Goal: Feedback & Contribution: Contribute content

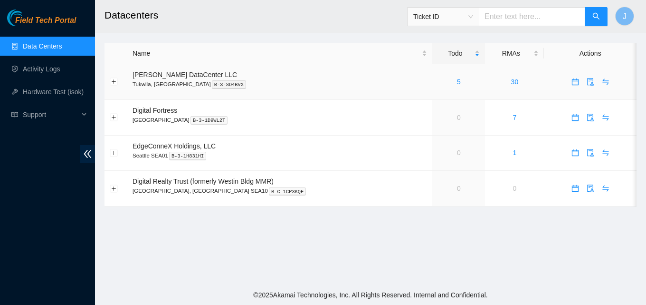
click at [573, 82] on icon "calendar" at bounding box center [576, 82] width 8 height 8
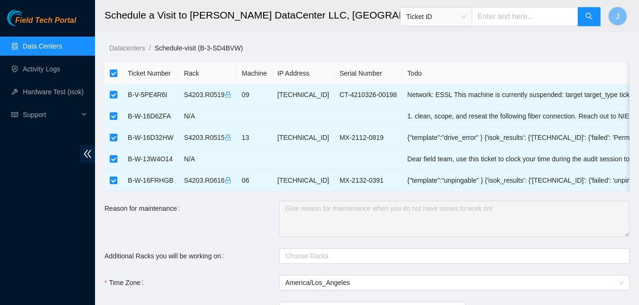
click at [116, 75] on input "checkbox" at bounding box center [114, 73] width 8 height 8
checkbox input "false"
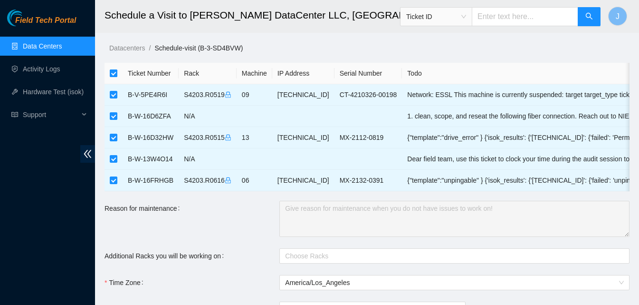
checkbox input "false"
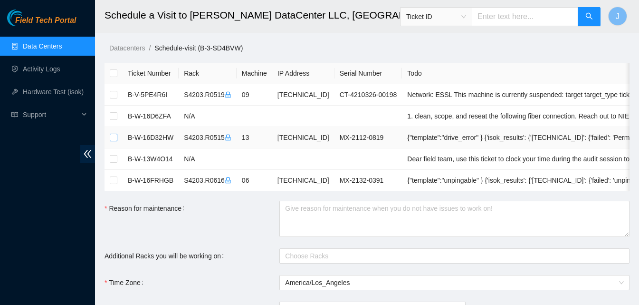
click at [112, 137] on input "checkbox" at bounding box center [114, 138] width 8 height 8
checkbox input "true"
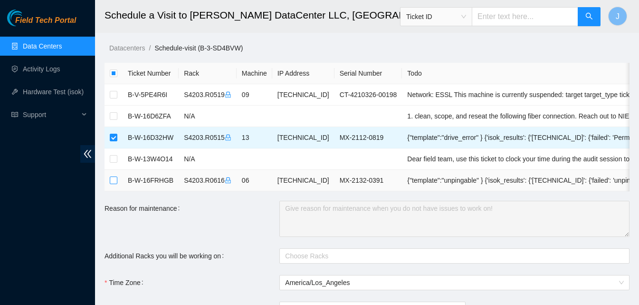
click at [116, 181] on input "checkbox" at bounding box center [114, 180] width 8 height 8
checkbox input "true"
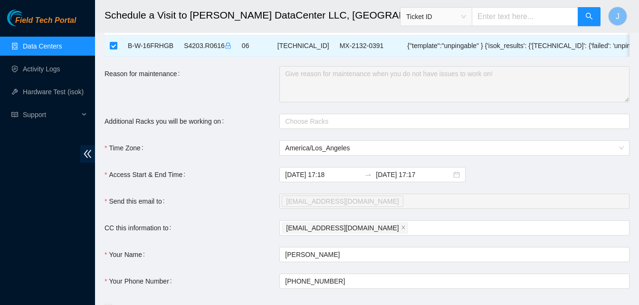
scroll to position [143, 0]
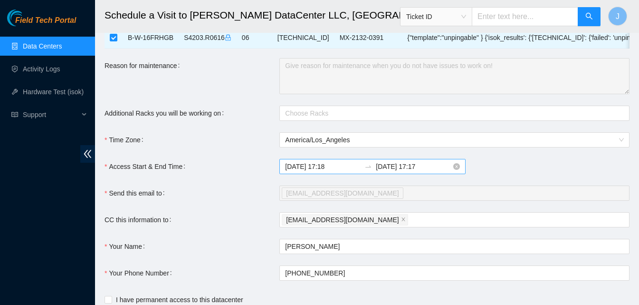
click at [317, 172] on input "2025-09-17 17:18" at bounding box center [323, 166] width 76 height 10
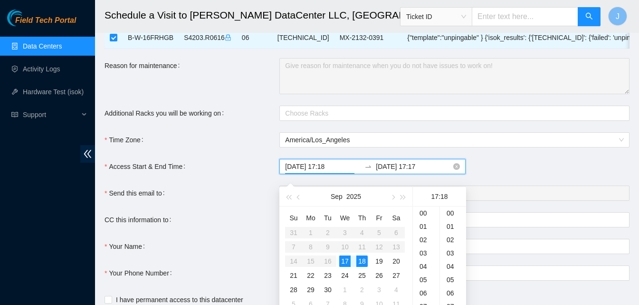
scroll to position [240, 0]
click at [365, 258] on div "18" at bounding box center [361, 260] width 11 height 11
click at [425, 295] on div "09" at bounding box center [426, 296] width 27 height 13
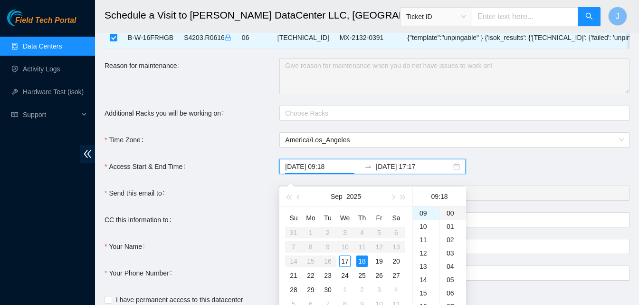
click at [452, 211] on div "00" at bounding box center [453, 212] width 26 height 13
type input "2025-09-18 09:00"
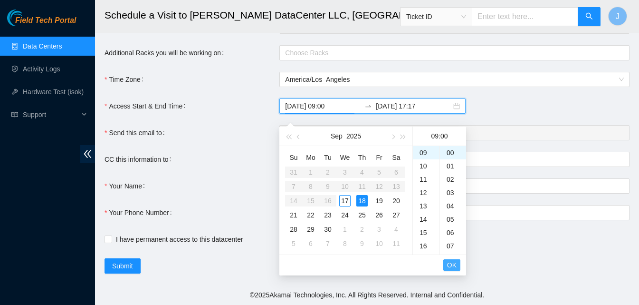
click at [450, 259] on span "OK" at bounding box center [452, 264] width 10 height 10
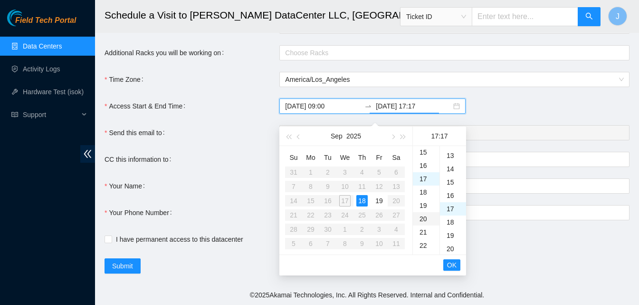
scroll to position [226, 0]
click at [361, 195] on div "18" at bounding box center [361, 200] width 11 height 11
click at [425, 146] on div "17" at bounding box center [426, 152] width 27 height 13
click at [453, 225] on div "30" at bounding box center [453, 230] width 26 height 13
type input "2025-09-18 17:30"
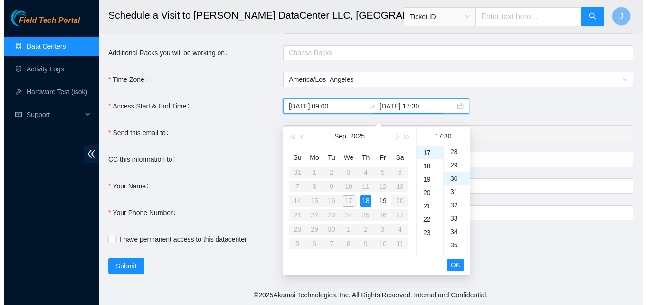
scroll to position [399, 0]
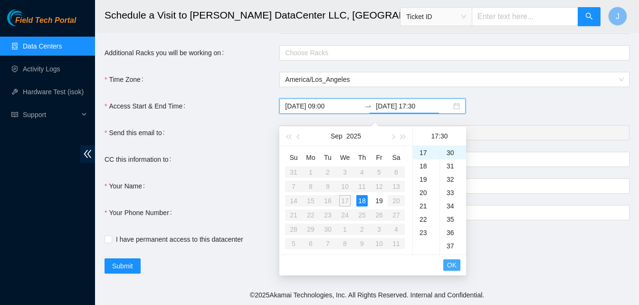
click at [454, 259] on span "OK" at bounding box center [452, 264] width 10 height 10
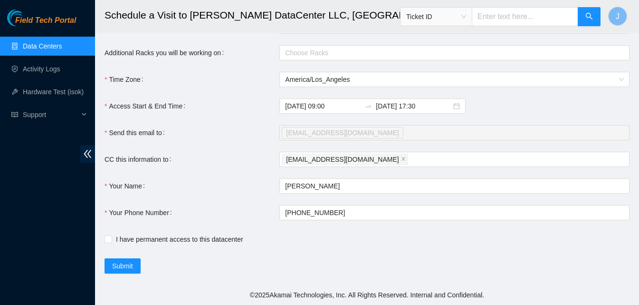
click at [104, 241] on main "Schedule a Visit to Sabey DataCenter LLC, Tukwila, WA Ticket ID J Datacenters /…" at bounding box center [367, 41] width 544 height 488
click at [107, 241] on input "I have permanent access to this datacenter" at bounding box center [108, 238] width 7 height 7
checkbox input "true"
click at [128, 266] on span "Submit" at bounding box center [122, 265] width 21 height 10
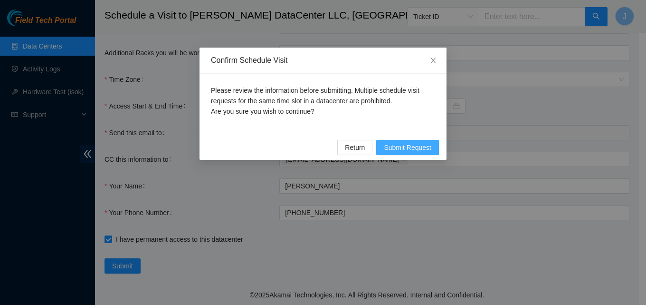
click at [427, 151] on span "Submit Request" at bounding box center [408, 147] width 48 height 10
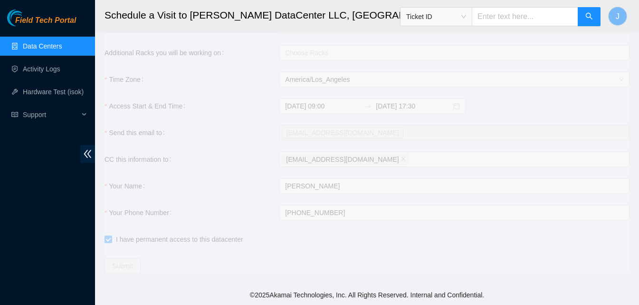
type input "2025-09-17 17:19"
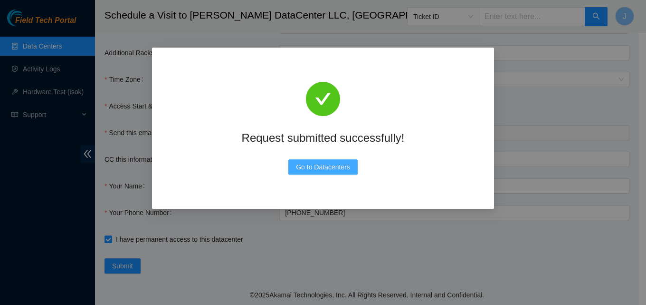
click at [316, 171] on span "Go to Datacenters" at bounding box center [323, 167] width 54 height 10
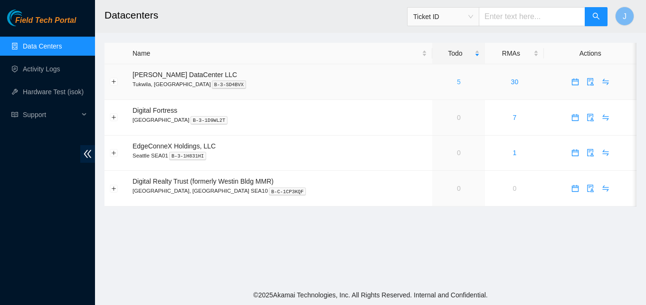
click at [457, 82] on link "5" at bounding box center [459, 82] width 4 height 8
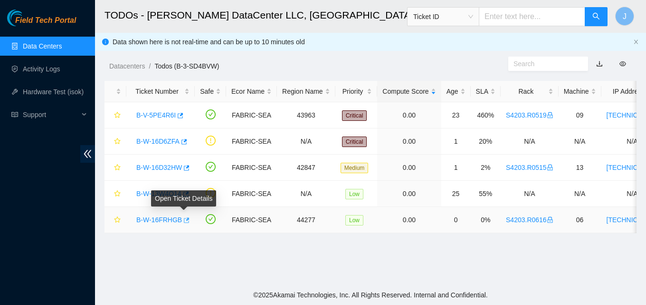
click at [182, 218] on body "Field Tech Portal Data Centers Activity Logs Hardware Test (isok) Support TODOs…" at bounding box center [323, 152] width 646 height 305
click at [184, 221] on icon "button" at bounding box center [185, 220] width 7 height 7
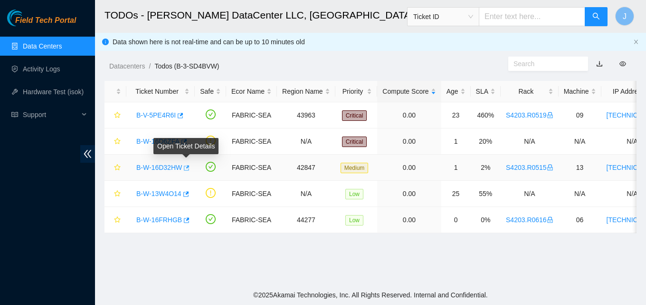
click at [187, 167] on icon "button" at bounding box center [187, 167] width 6 height 5
click at [32, 44] on link "Data Centers" at bounding box center [42, 46] width 39 height 8
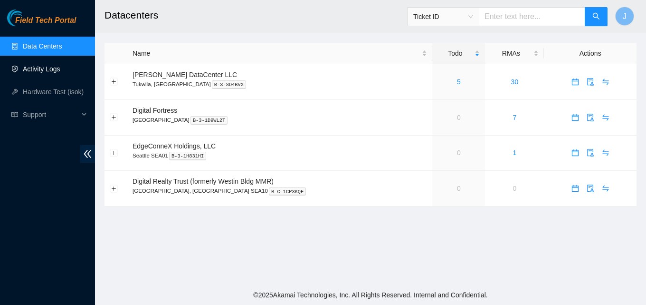
click at [44, 65] on link "Activity Logs" at bounding box center [42, 69] width 38 height 8
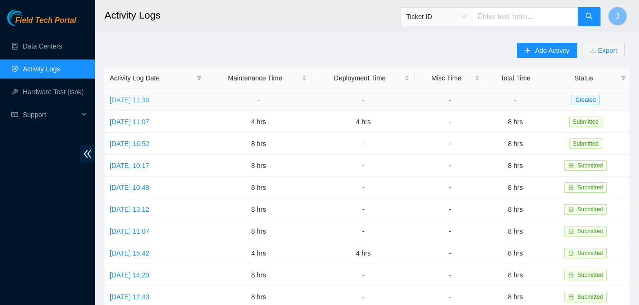
click at [149, 100] on link "Wed, 17 Sep 2025 11:36" at bounding box center [129, 100] width 39 height 8
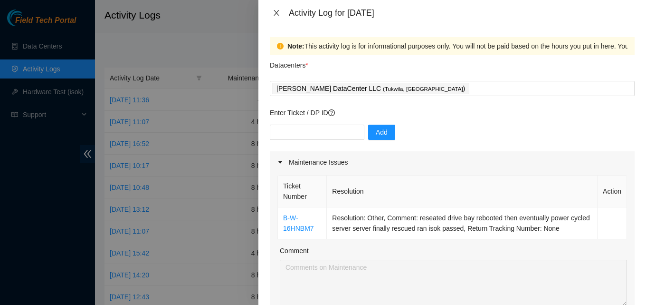
click at [275, 13] on icon "close" at bounding box center [277, 13] width 8 height 8
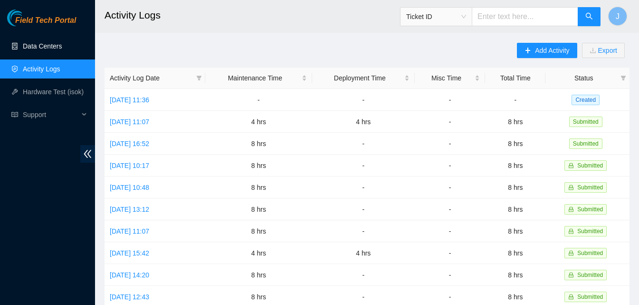
click at [28, 43] on link "Data Centers" at bounding box center [42, 46] width 39 height 8
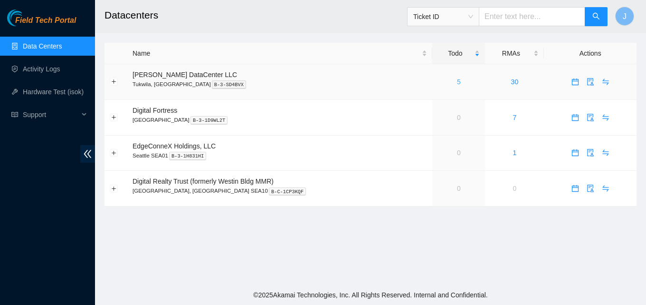
click at [457, 80] on link "5" at bounding box center [459, 82] width 4 height 8
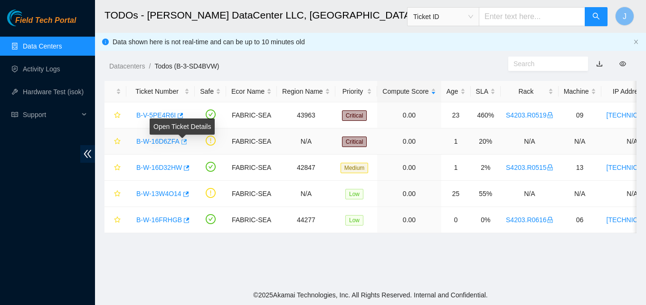
click at [184, 142] on icon "button" at bounding box center [183, 141] width 7 height 7
click at [57, 66] on link "Activity Logs" at bounding box center [42, 69] width 38 height 8
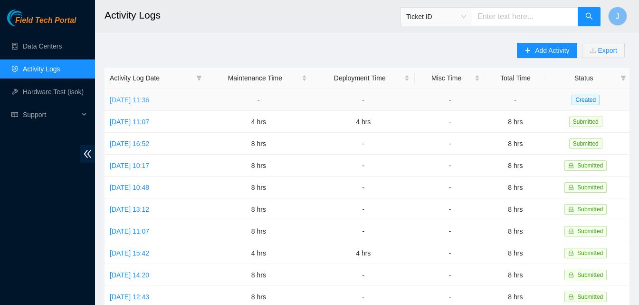
click at [142, 100] on link "Wed, 17 Sep 2025 11:36" at bounding box center [129, 100] width 39 height 8
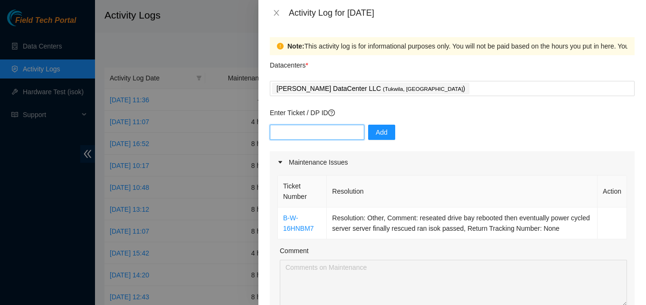
click at [311, 129] on input "text" at bounding box center [317, 132] width 95 height 15
paste input "B-W-16D6ZFA"
type input "B-W-16D6ZFA"
click at [376, 132] on span "Add" at bounding box center [382, 132] width 12 height 10
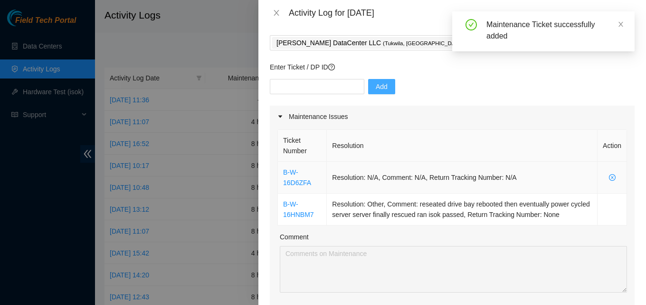
scroll to position [143, 0]
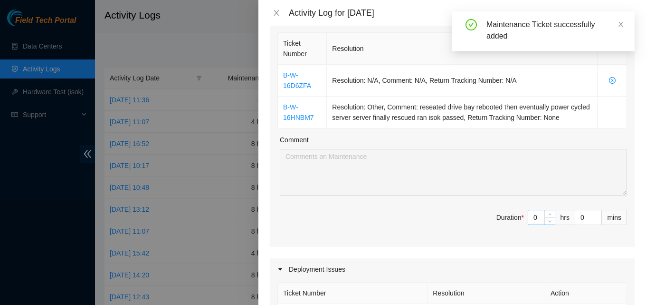
click at [528, 225] on div "0" at bounding box center [542, 217] width 28 height 15
click at [533, 214] on input "0" at bounding box center [541, 217] width 27 height 14
type input "8"
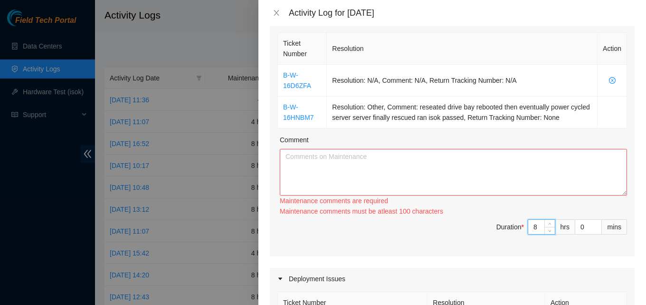
type input "8"
click at [533, 214] on div "Maintenance comments must be atleast 100 characters" at bounding box center [453, 211] width 347 height 10
click at [528, 212] on div "Maintenance comments must be atleast 100 characters" at bounding box center [453, 211] width 347 height 10
click at [367, 174] on textarea "Comment" at bounding box center [453, 172] width 347 height 47
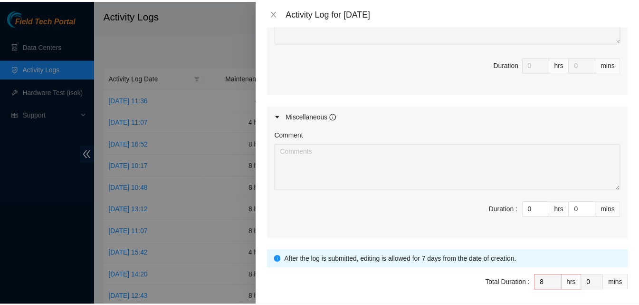
scroll to position [530, 0]
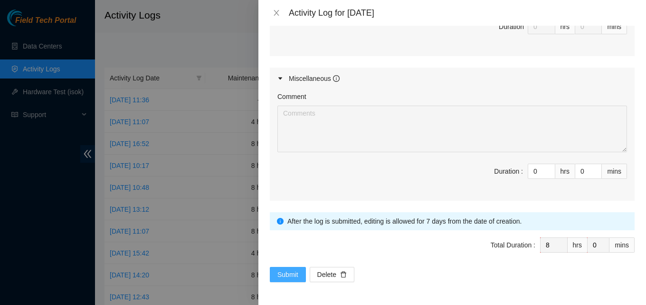
type textarea "worked on tickets, then manadged logistics. got fedex to take all of our packag…"
click at [285, 267] on button "Submit" at bounding box center [288, 274] width 36 height 15
